Goal: Find specific page/section: Find specific page/section

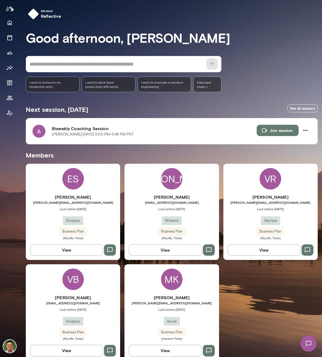
click at [67, 302] on span "[EMAIL_ADDRESS][DOMAIN_NAME]" at bounding box center [73, 303] width 94 height 4
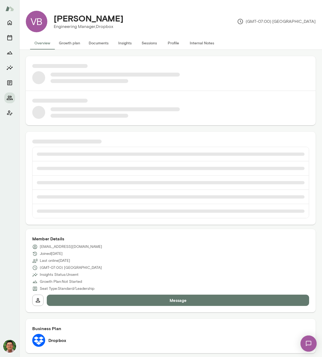
click at [107, 42] on button "Documents" at bounding box center [98, 43] width 28 height 13
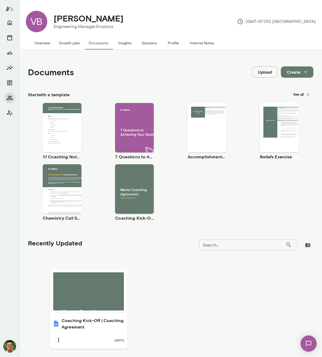
click at [293, 93] on button "See all" at bounding box center [301, 94] width 23 height 8
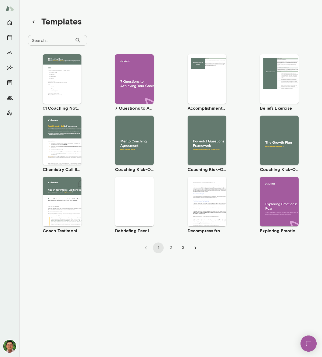
click at [167, 248] on button "2" at bounding box center [170, 247] width 11 height 11
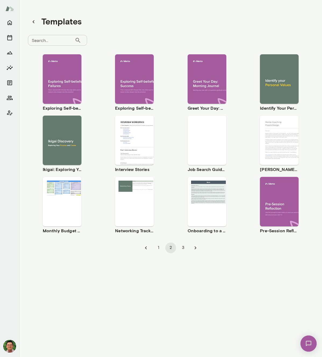
click at [179, 248] on button "3" at bounding box center [183, 247] width 11 height 11
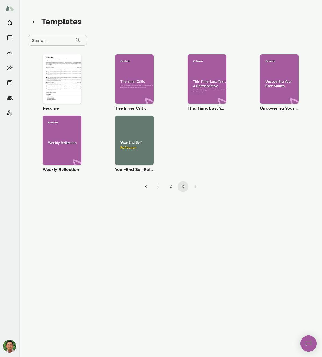
click at [195, 186] on li "pagination navigation" at bounding box center [195, 186] width 12 height 11
click at [167, 186] on button "2" at bounding box center [170, 186] width 11 height 11
